Goal: Task Accomplishment & Management: Manage account settings

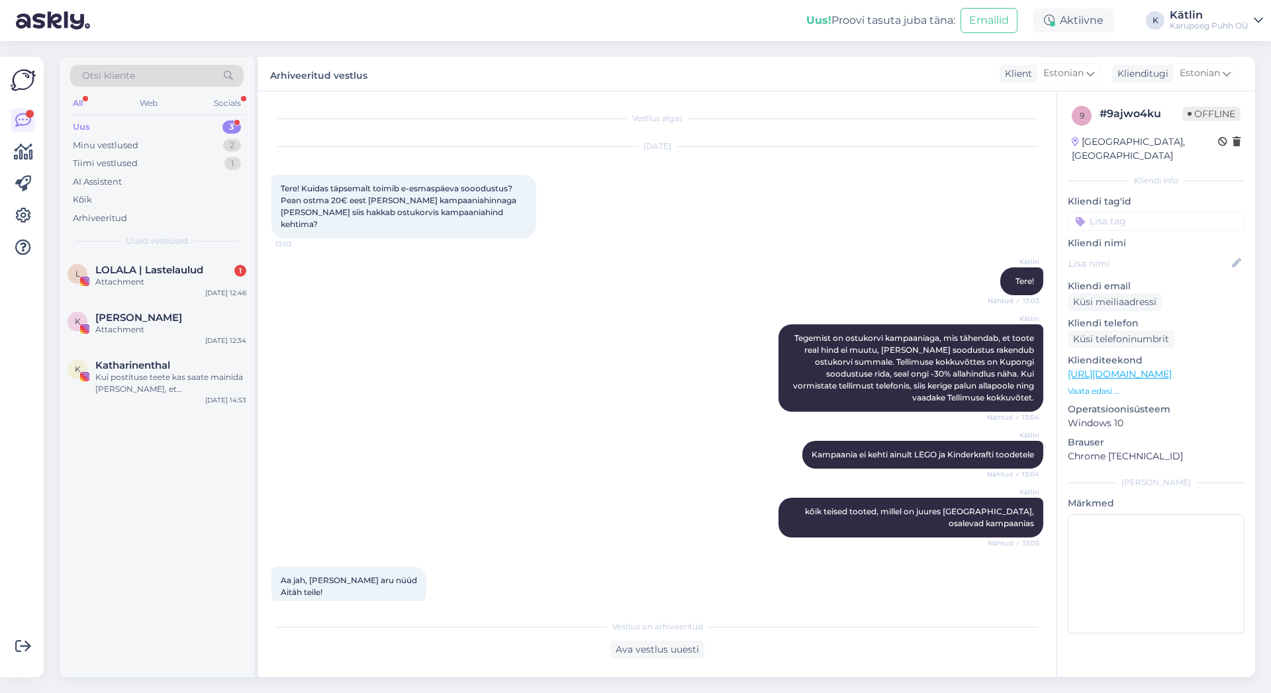
scroll to position [60, 0]
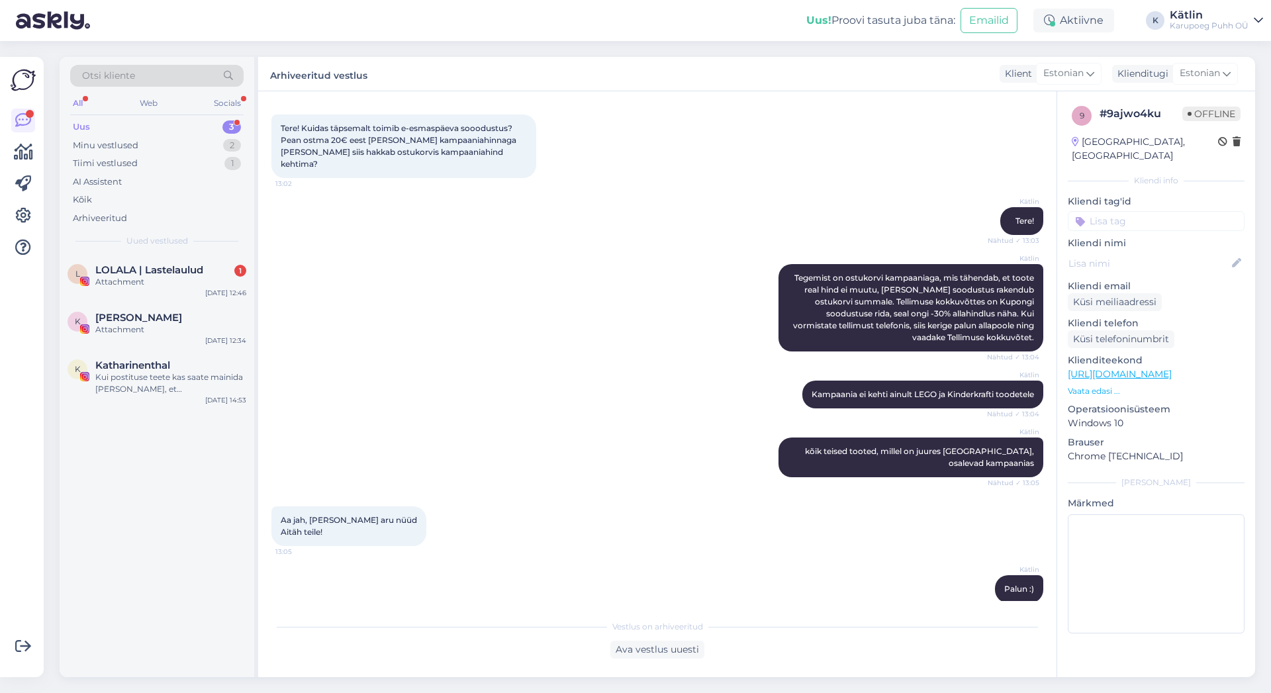
click at [142, 116] on div "Otsi kliente All Web Socials Uus 3 Minu vestlused 2 Tiimi vestlused 1 AI Assist…" at bounding box center [157, 156] width 195 height 198
click at [132, 124] on div "Uus 3" at bounding box center [156, 127] width 173 height 19
click at [234, 102] on div "Socials" at bounding box center [227, 103] width 32 height 17
click at [79, 99] on div "All" at bounding box center [77, 103] width 15 height 17
click at [148, 280] on div "Attachment" at bounding box center [170, 282] width 151 height 12
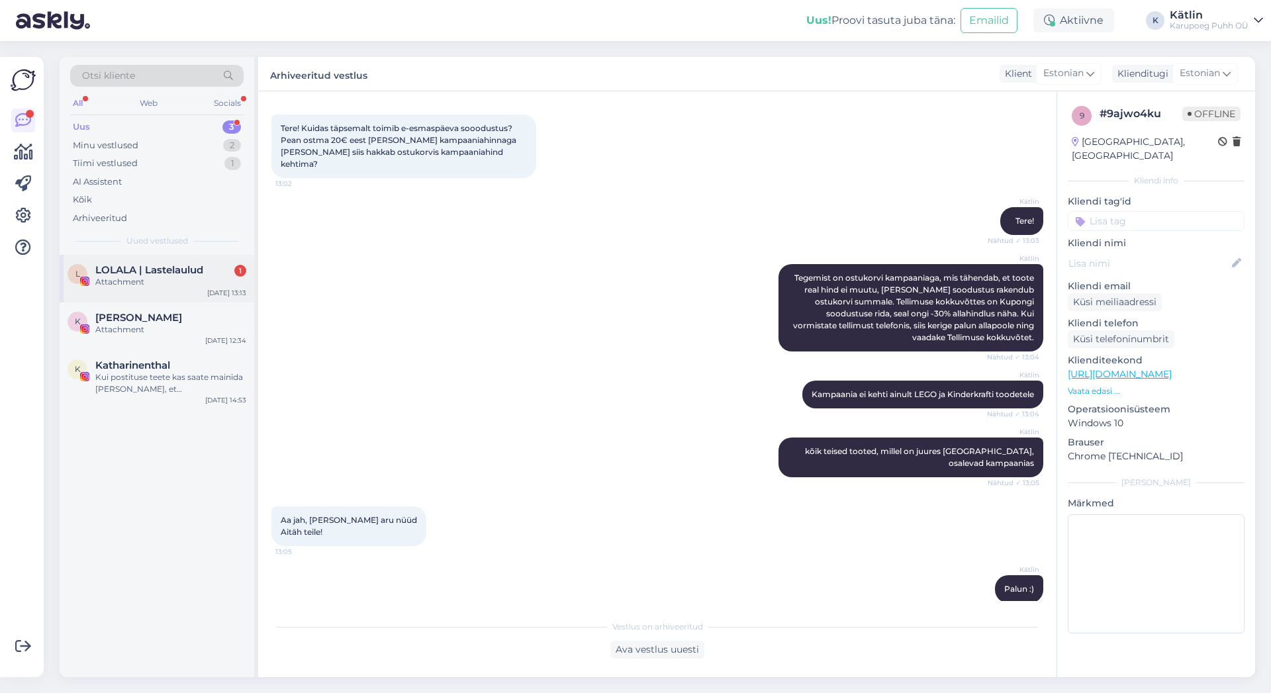
scroll to position [0, 0]
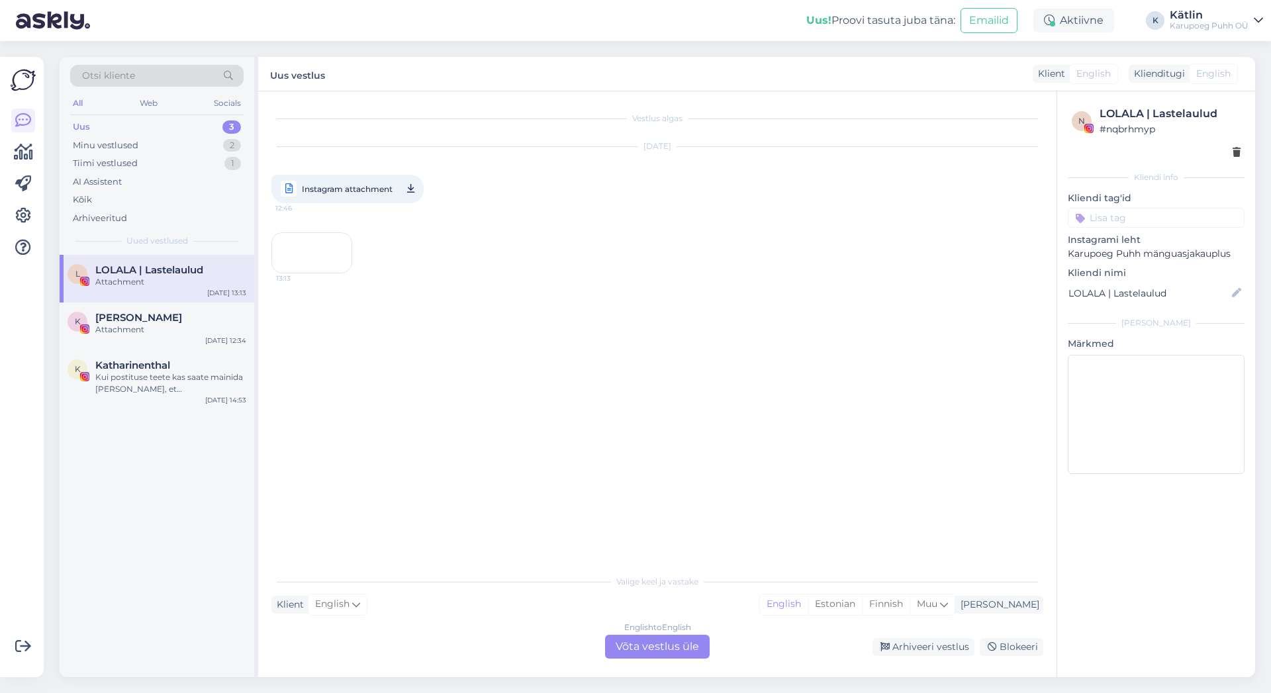
click at [342, 273] on div "13:13" at bounding box center [311, 252] width 81 height 41
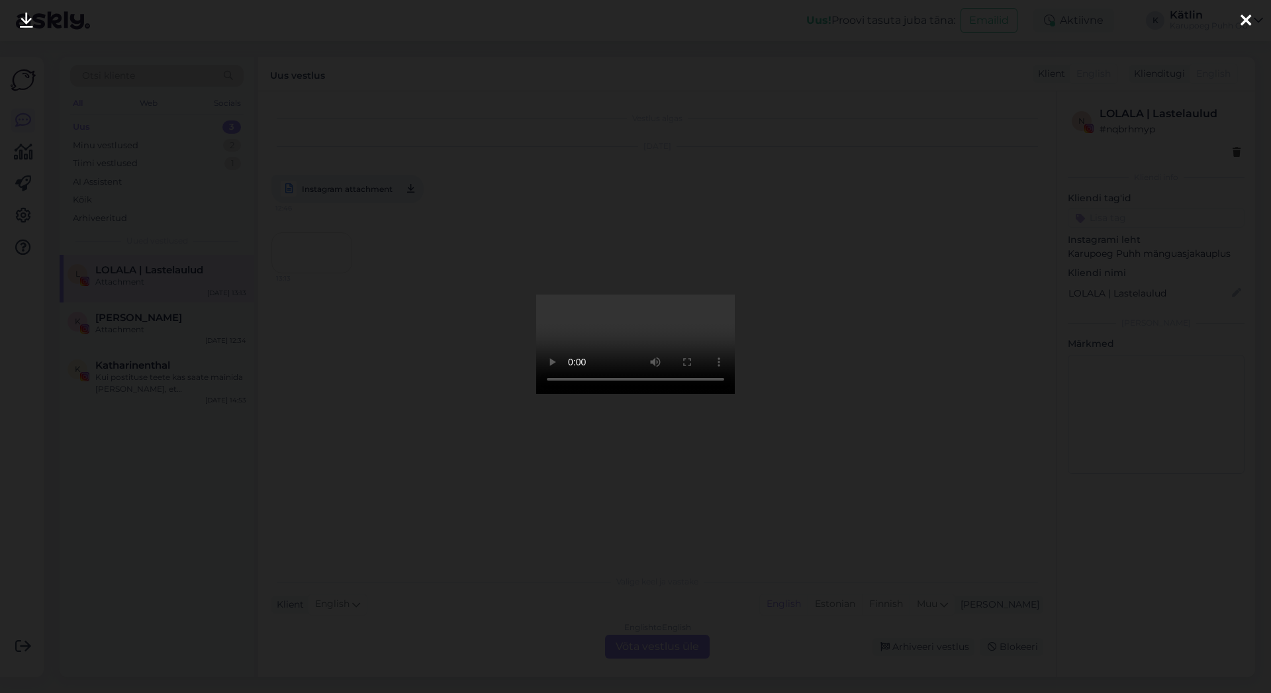
click at [1246, 22] on icon at bounding box center [1246, 21] width 11 height 17
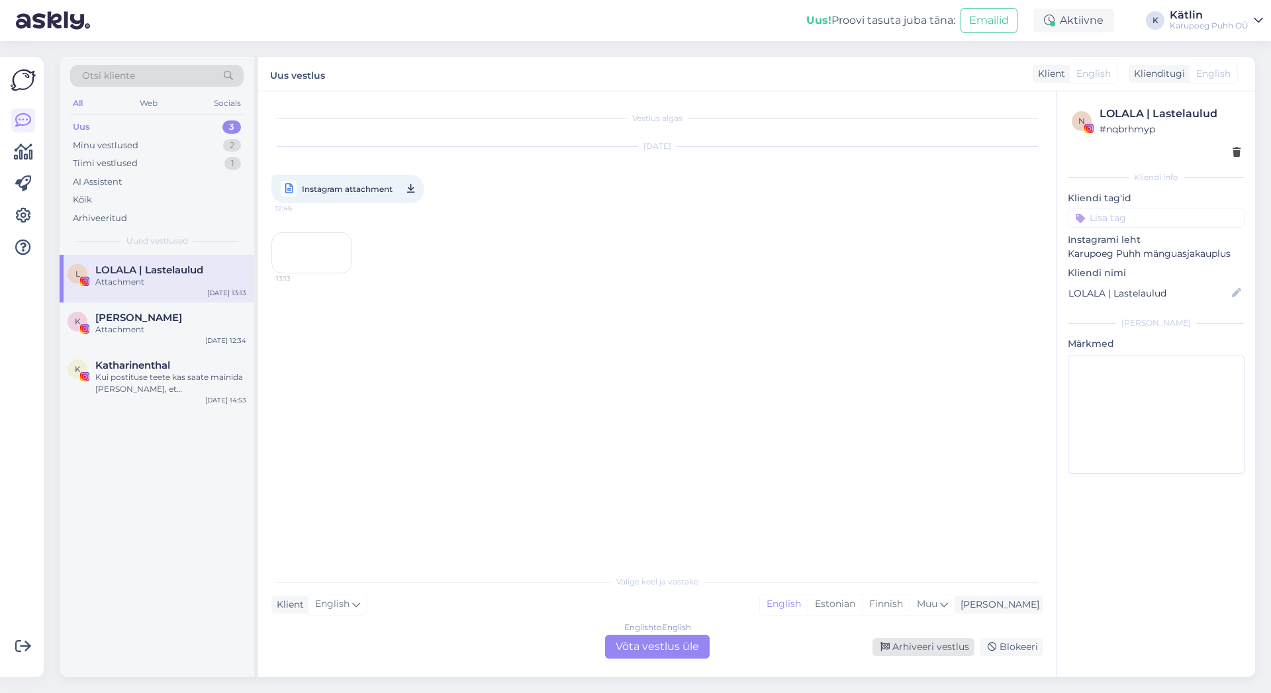
click at [930, 644] on div "Arhiveeri vestlus" at bounding box center [924, 647] width 102 height 18
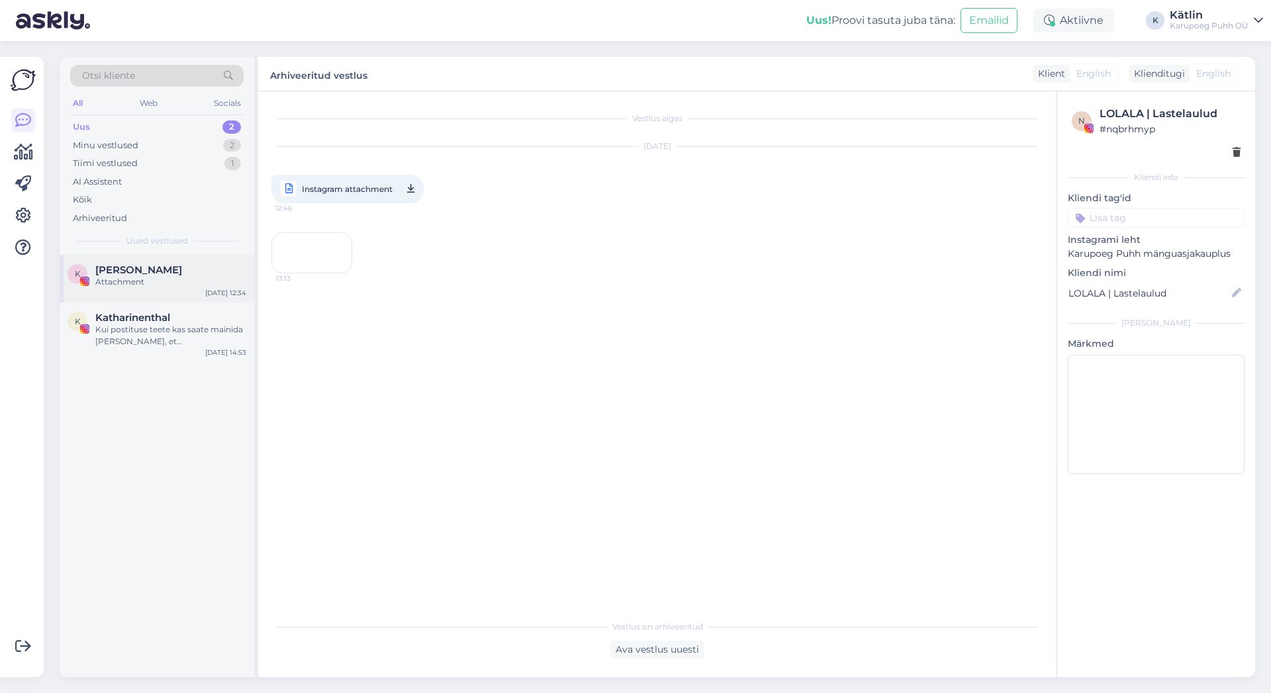
click at [138, 274] on span "[PERSON_NAME]" at bounding box center [138, 270] width 87 height 12
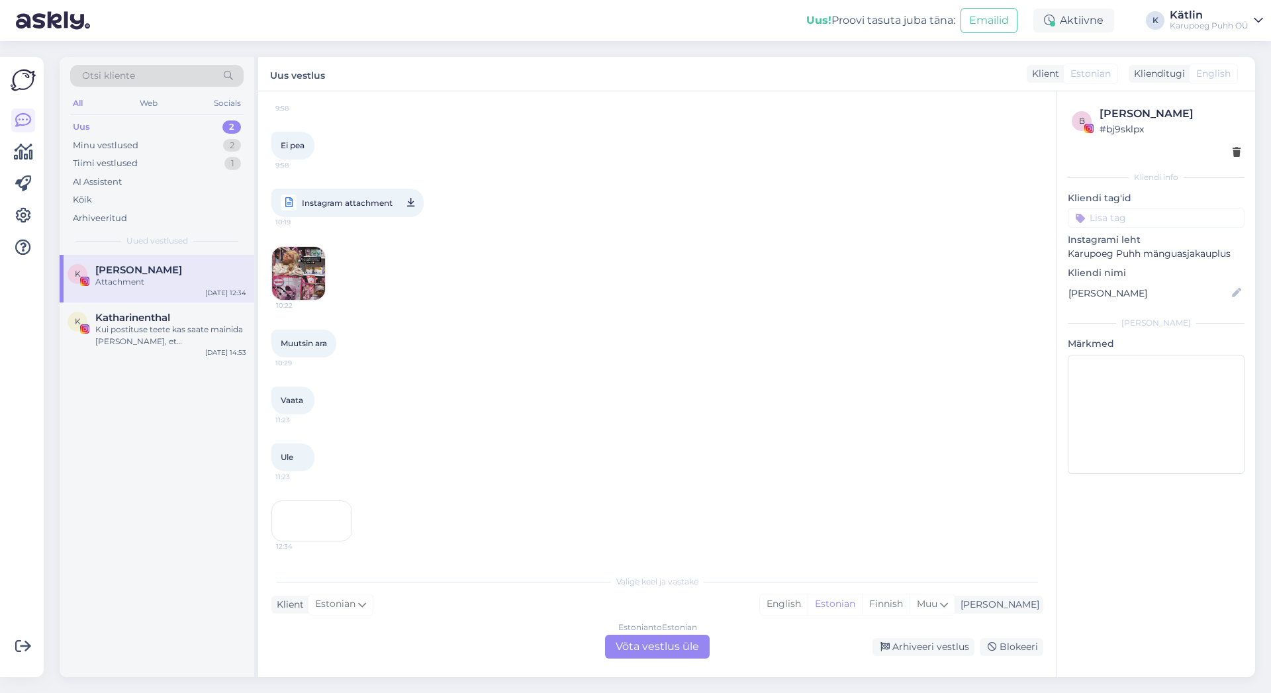
scroll to position [1771, 0]
click at [942, 642] on div "Arhiveeri vestlus" at bounding box center [924, 647] width 102 height 18
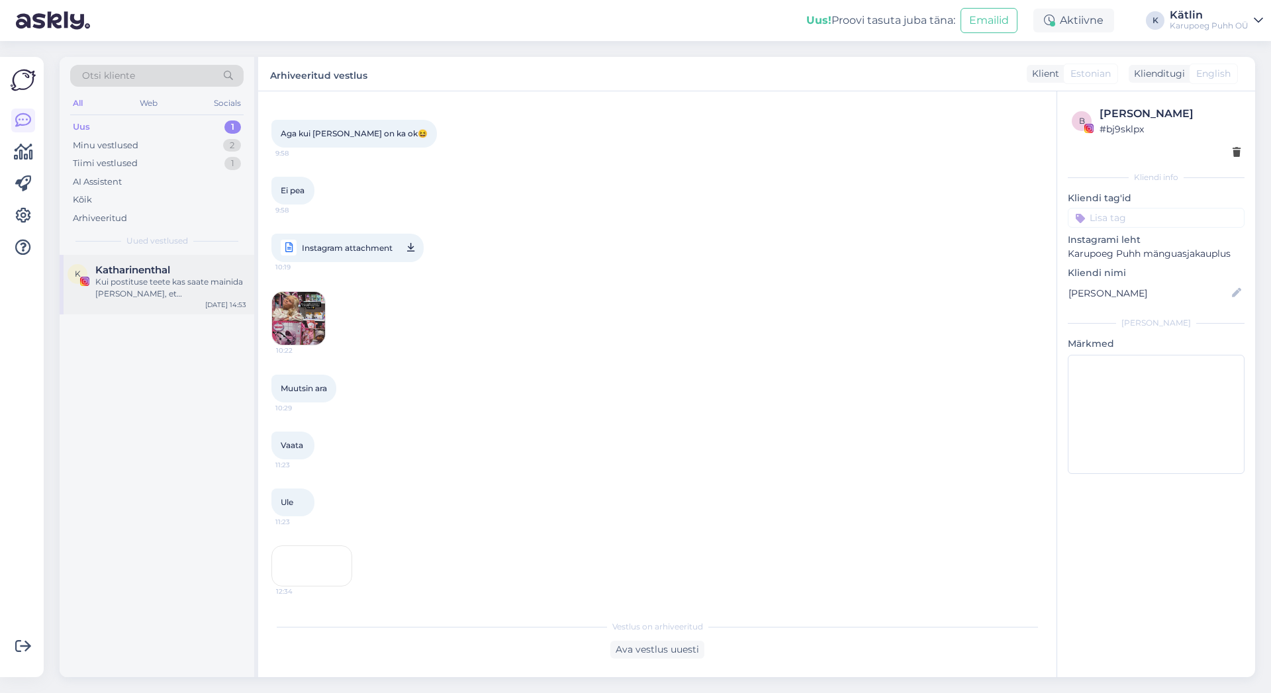
click at [176, 292] on div "Kui postituse teete kas saate mainida [PERSON_NAME], et [PERSON_NAME] mängunurk…" at bounding box center [170, 288] width 151 height 24
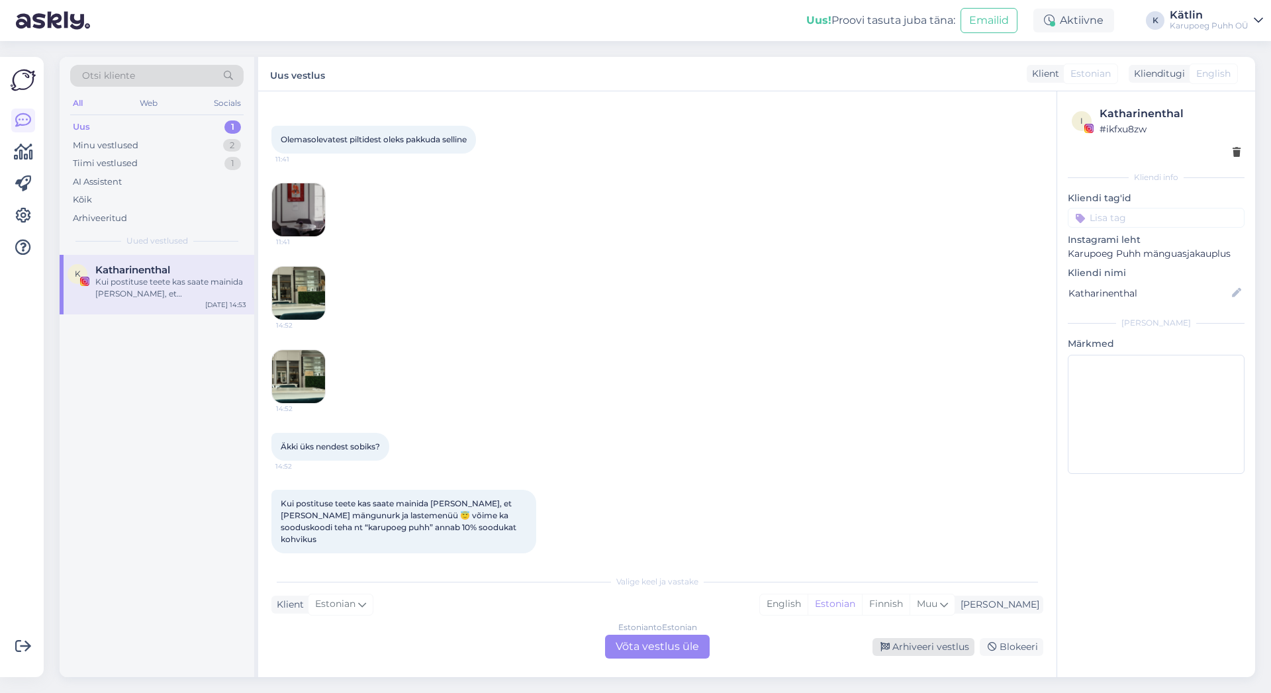
click at [940, 646] on div "Arhiveeri vestlus" at bounding box center [924, 647] width 102 height 18
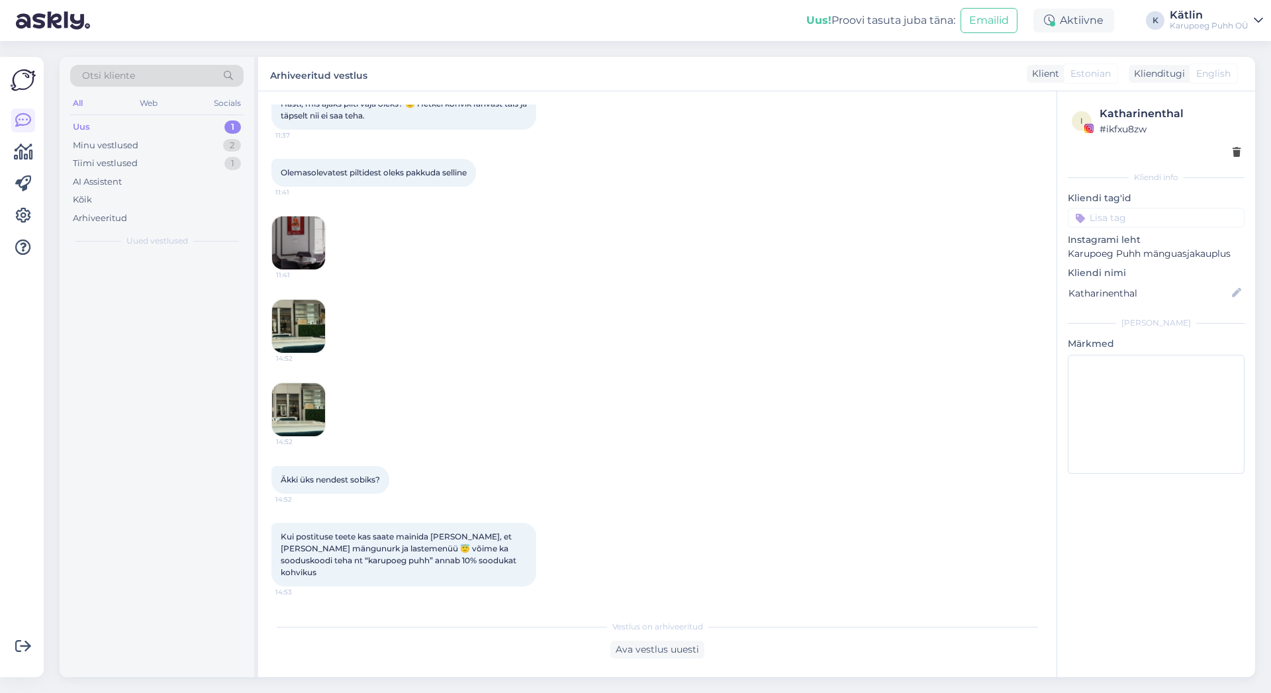
scroll to position [142, 0]
